Goal: Information Seeking & Learning: Learn about a topic

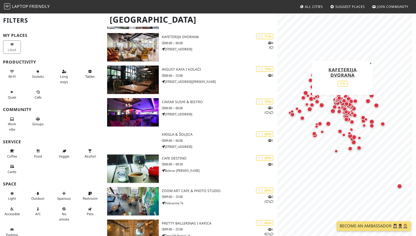
scroll to position [2570, 0]
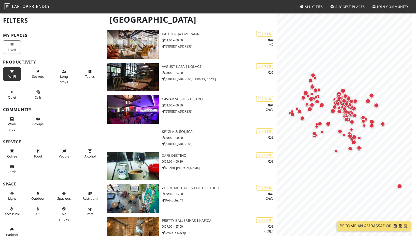
click at [11, 74] on span "Wi-Fi" at bounding box center [11, 76] width 7 height 5
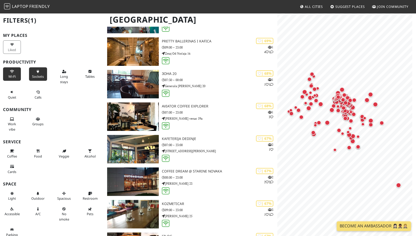
click at [36, 71] on icon at bounding box center [38, 71] width 4 height 3
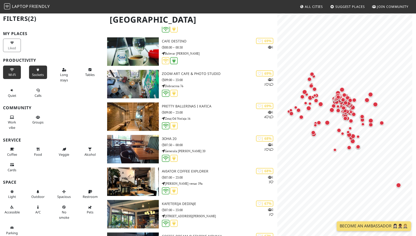
scroll to position [2, 0]
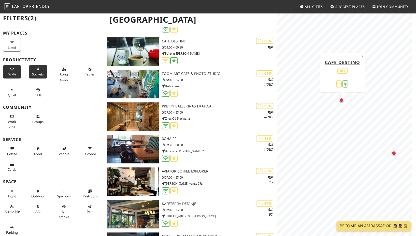
click at [342, 100] on div "Map marker" at bounding box center [341, 100] width 5 height 5
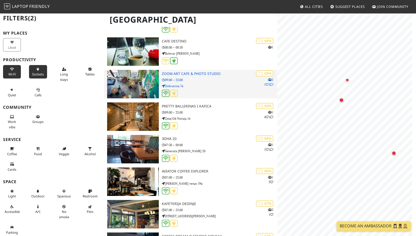
scroll to position [0, 0]
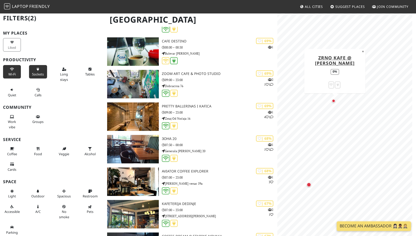
click at [334, 101] on div "Map marker" at bounding box center [334, 101] width 4 height 4
click at [384, 129] on div "Map marker" at bounding box center [383, 128] width 7 height 7
